Goal: Task Accomplishment & Management: Manage account settings

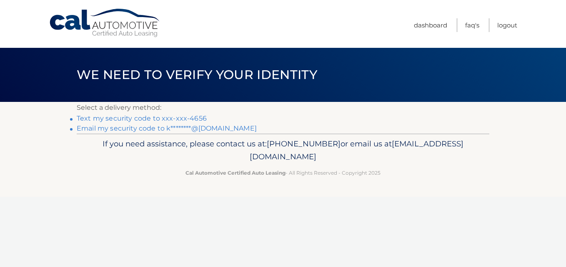
click at [200, 116] on link "Text my security code to xxx-xxx-4656" at bounding box center [142, 119] width 130 height 8
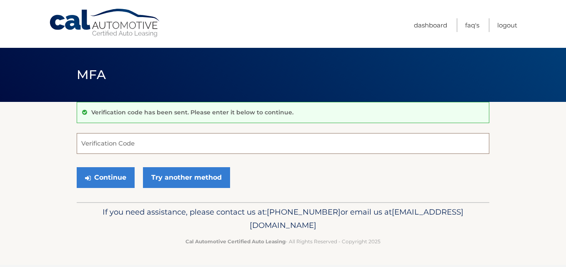
click at [161, 144] on input "Verification Code" at bounding box center [283, 143] width 412 height 21
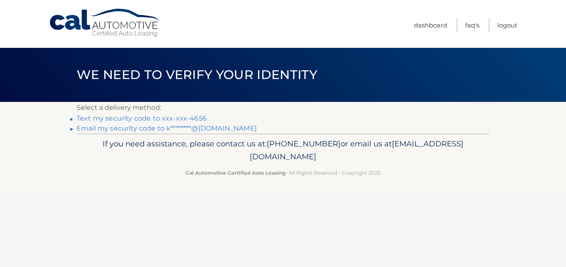
click at [192, 118] on link "Text my security code to xxx-xxx-4656" at bounding box center [142, 119] width 130 height 8
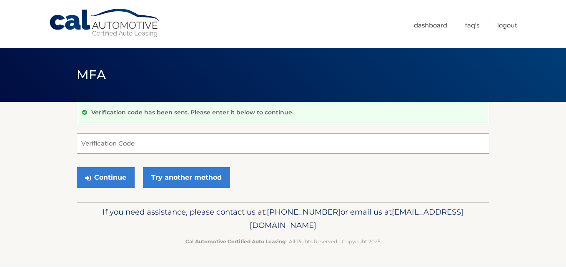
click at [139, 144] on input "Verification Code" at bounding box center [283, 143] width 412 height 21
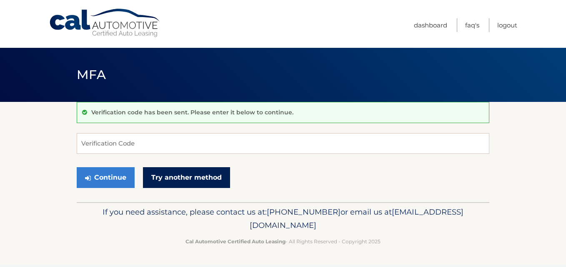
click at [206, 174] on link "Try another method" at bounding box center [186, 177] width 87 height 21
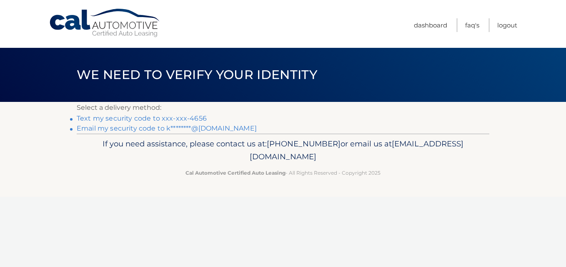
click at [160, 126] on link "Email my security code to k********@[DOMAIN_NAME]" at bounding box center [167, 129] width 180 height 8
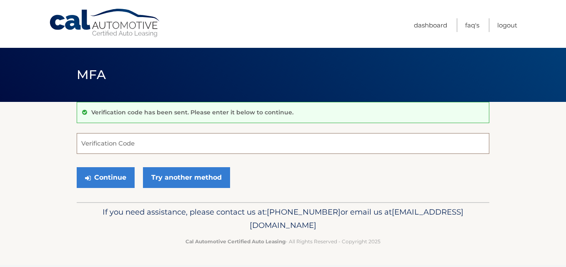
click at [151, 142] on input "Verification Code" at bounding box center [283, 143] width 412 height 21
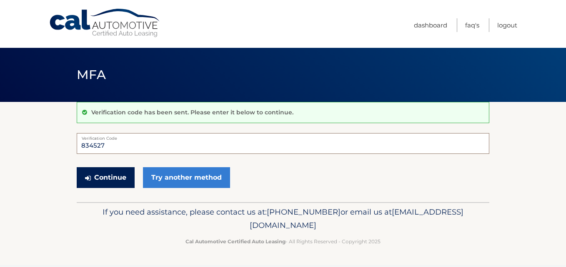
type input "834527"
click at [110, 176] on button "Continue" at bounding box center [106, 177] width 58 height 21
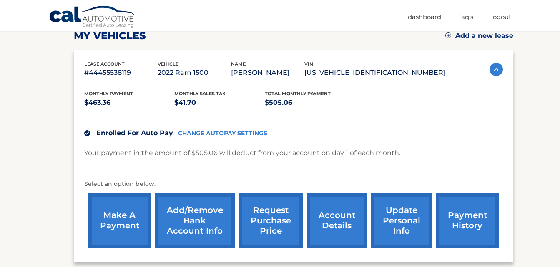
scroll to position [164, 0]
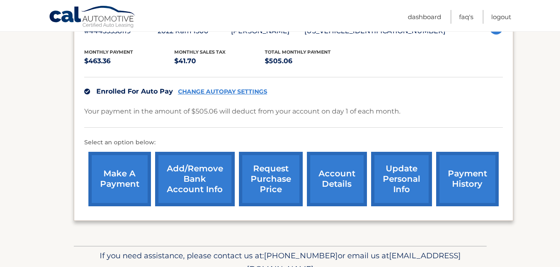
click at [338, 174] on link "account details" at bounding box center [337, 179] width 60 height 55
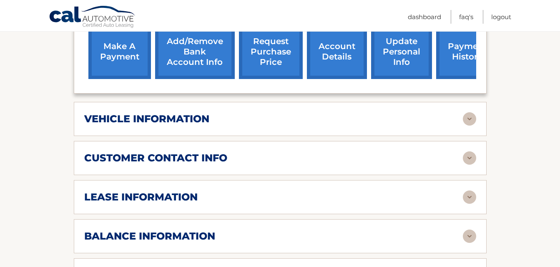
scroll to position [333, 0]
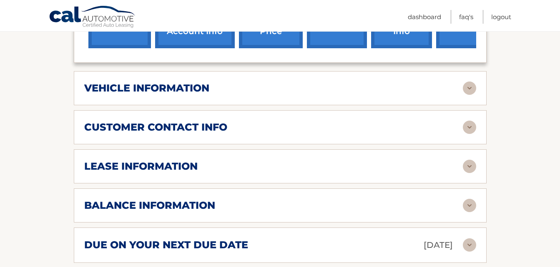
click at [367, 167] on div "lease information" at bounding box center [273, 166] width 378 height 12
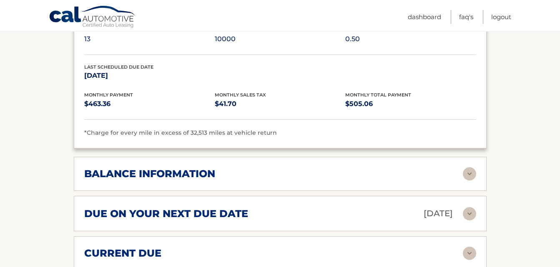
scroll to position [542, 0]
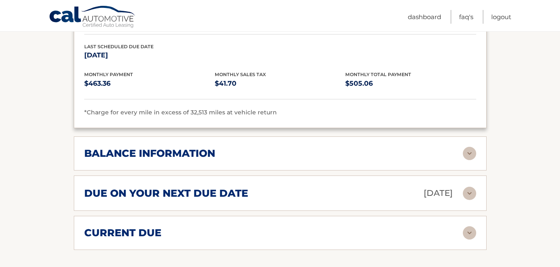
click at [302, 153] on div "balance information" at bounding box center [273, 153] width 378 height 12
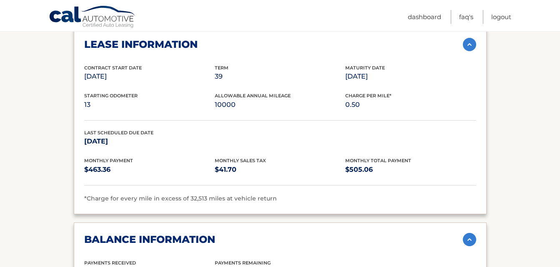
scroll to position [409, 0]
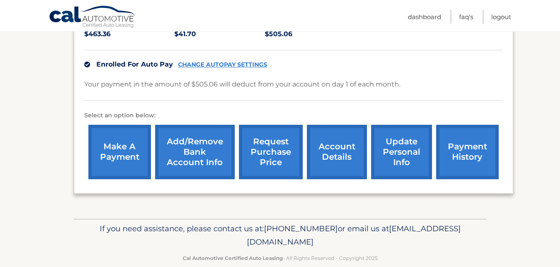
scroll to position [206, 0]
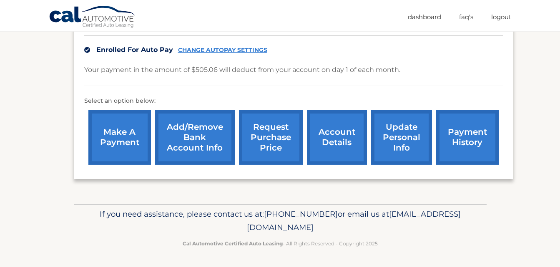
click at [338, 133] on link "account details" at bounding box center [337, 137] width 60 height 55
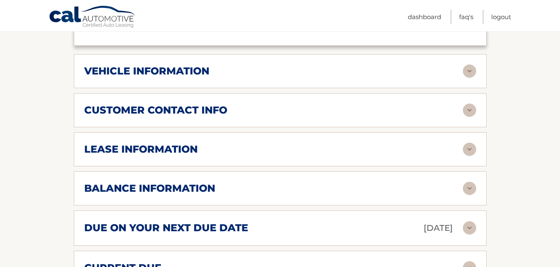
scroll to position [375, 0]
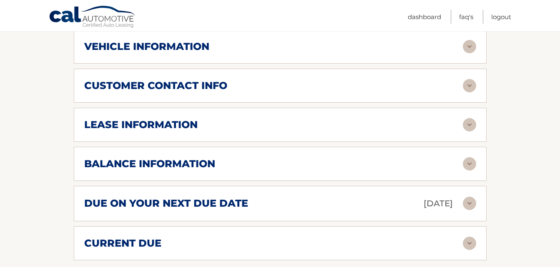
click at [348, 45] on div "vehicle information" at bounding box center [273, 46] width 378 height 12
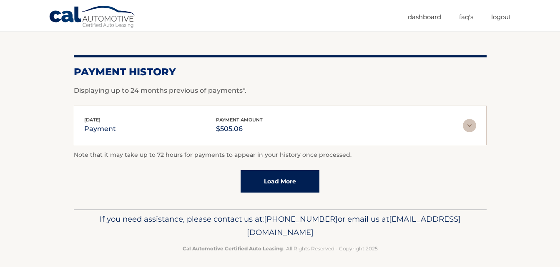
scroll to position [823, 0]
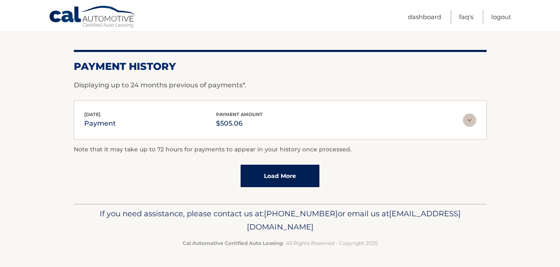
click at [292, 175] on link "Load More" at bounding box center [279, 176] width 79 height 22
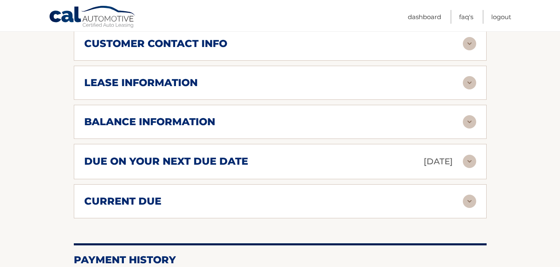
scroll to position [615, 0]
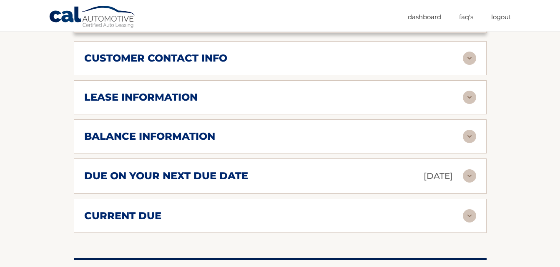
click at [201, 134] on h2 "balance information" at bounding box center [149, 136] width 131 height 12
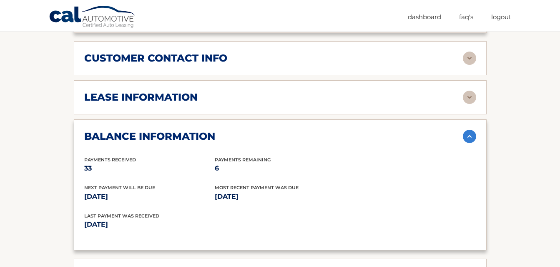
click at [228, 94] on div "lease information" at bounding box center [273, 97] width 378 height 12
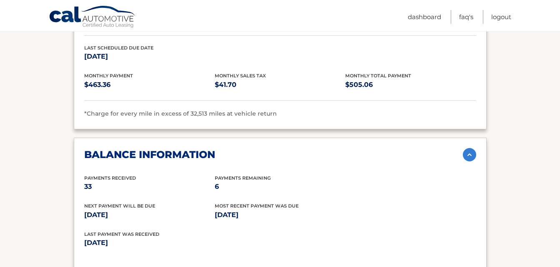
scroll to position [573, 0]
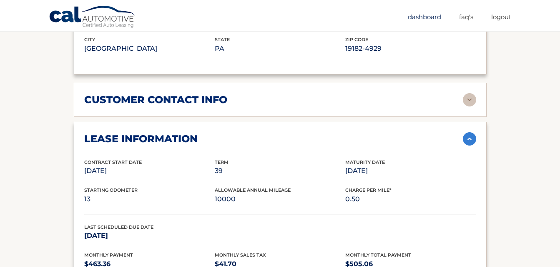
click at [422, 16] on link "Dashboard" at bounding box center [423, 17] width 33 height 14
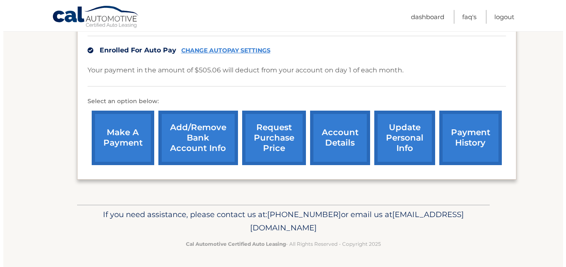
scroll to position [206, 0]
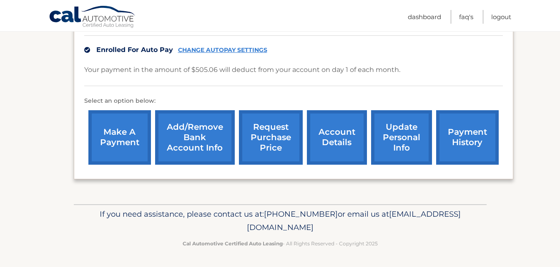
click at [267, 133] on link "request purchase price" at bounding box center [271, 137] width 64 height 55
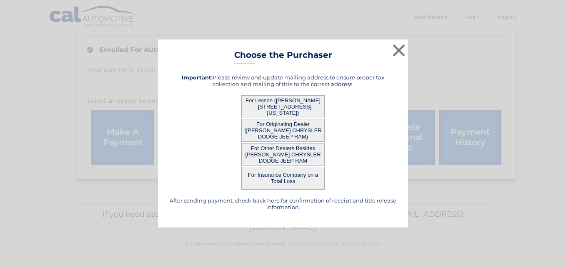
click at [281, 105] on button "For Lessee ([PERSON_NAME] - [STREET_ADDRESS][US_STATE])" at bounding box center [282, 106] width 83 height 23
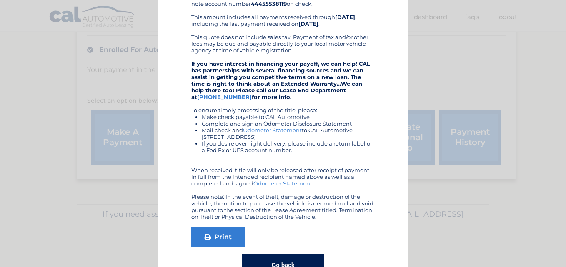
scroll to position [136, 0]
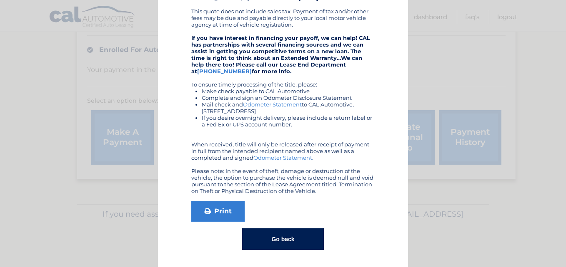
click at [283, 238] on button "Go back" at bounding box center [282, 240] width 81 height 22
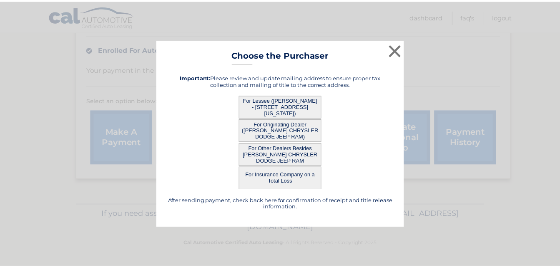
scroll to position [0, 0]
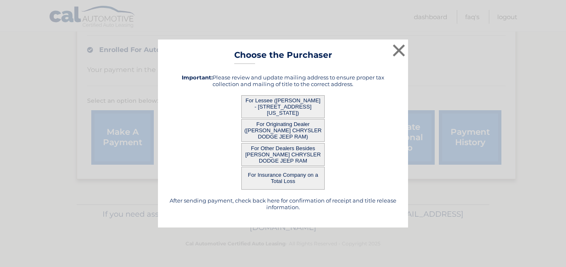
click at [280, 152] on button "For Other Dealers Besides [PERSON_NAME] CHRYSLER DODGE JEEP RAM" at bounding box center [282, 154] width 83 height 23
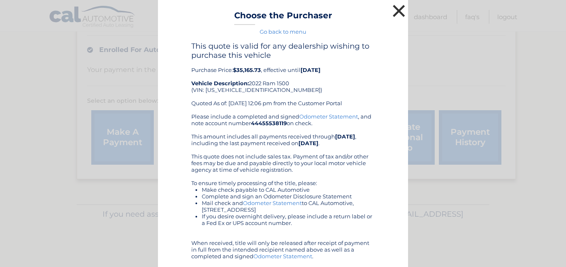
click at [396, 52] on div "× Choose the Purchaser Go back to menu After sending payment, check back here f…" at bounding box center [283, 169] width 250 height 339
click at [396, 7] on button "×" at bounding box center [398, 10] width 17 height 17
